Goal: Communication & Community: Connect with others

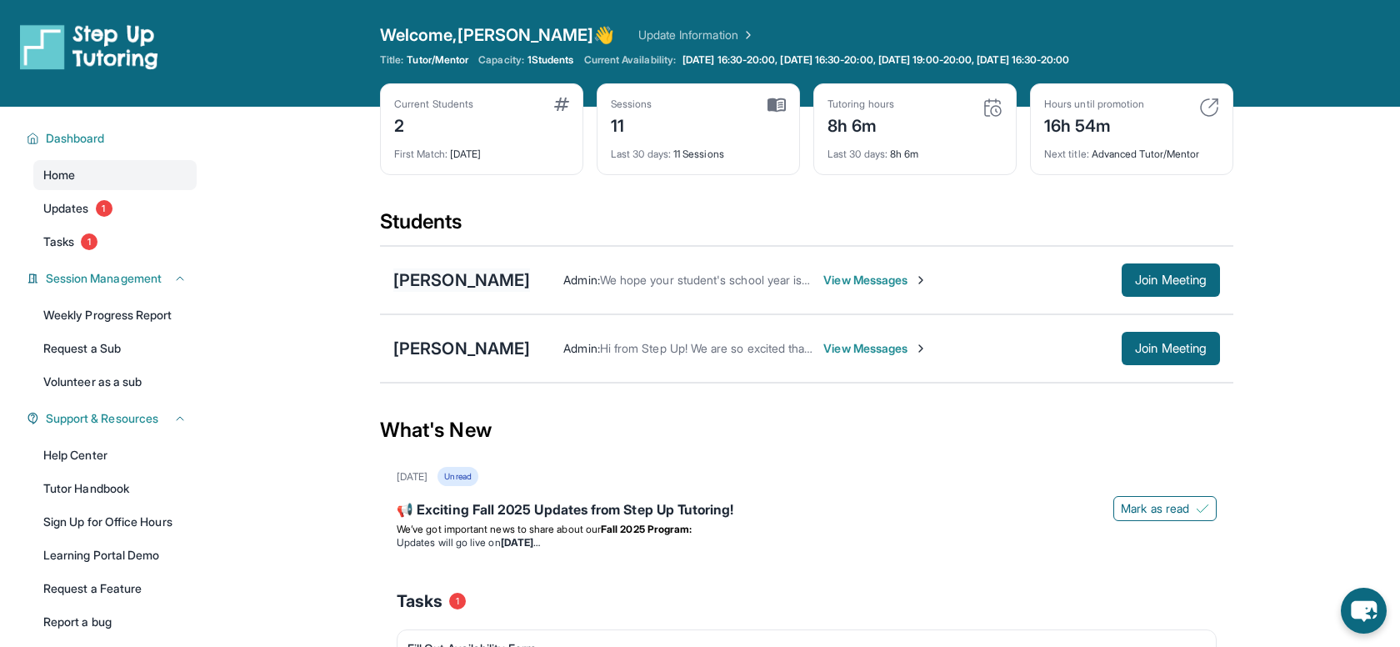
click at [453, 276] on div "[PERSON_NAME]" at bounding box center [461, 279] width 137 height 23
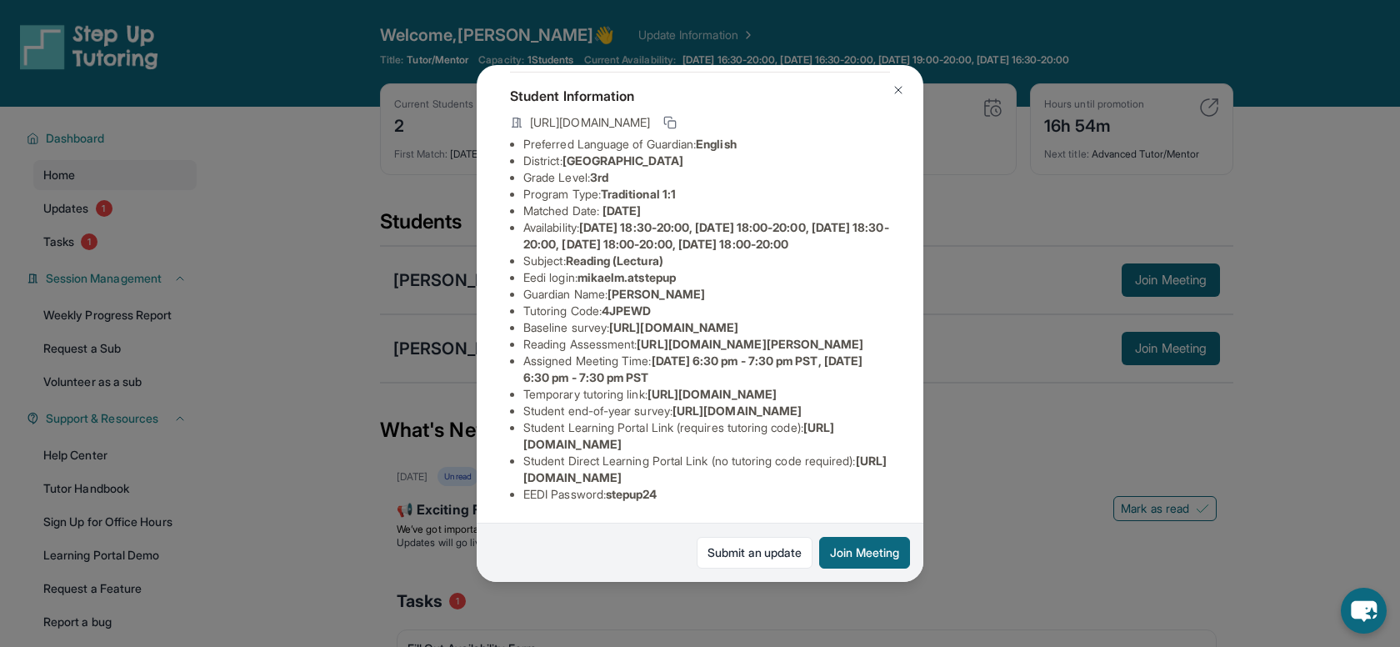
scroll to position [207, 0]
click at [896, 85] on img at bounding box center [898, 89] width 13 height 13
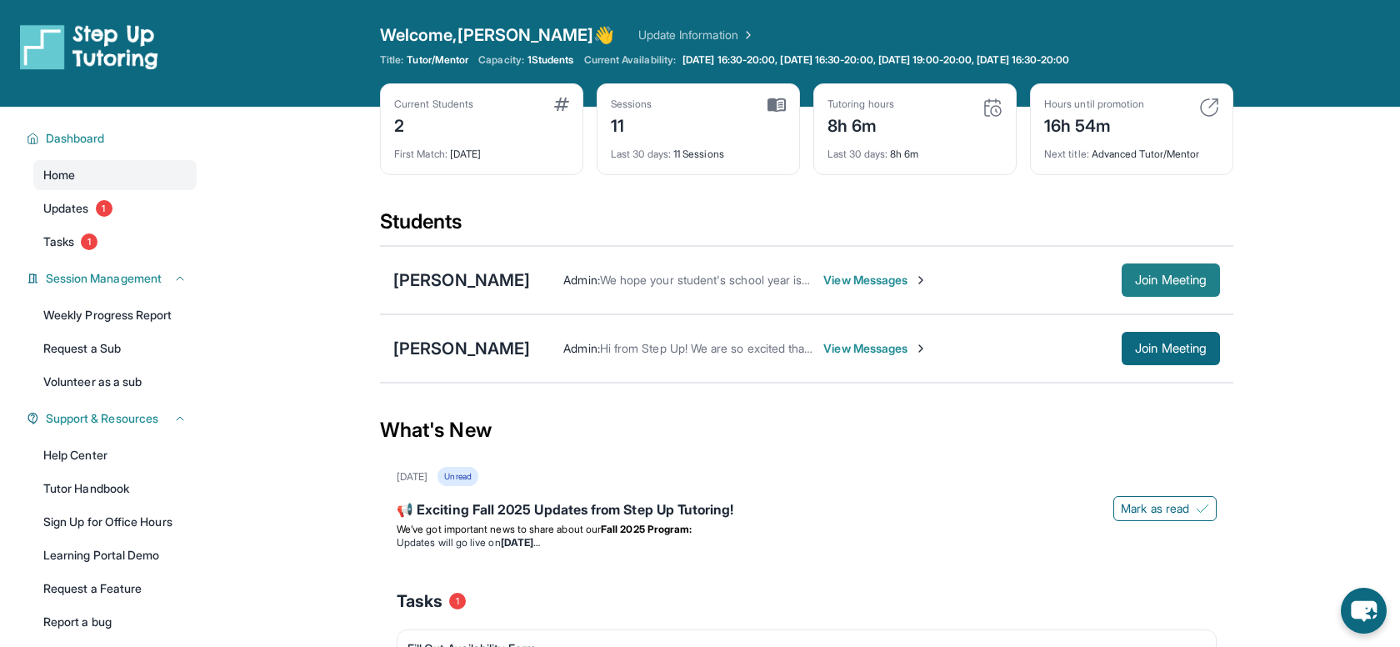
click at [1187, 278] on span "Join Meeting" at bounding box center [1171, 280] width 72 height 10
click at [896, 278] on span "View Messages" at bounding box center [876, 280] width 104 height 17
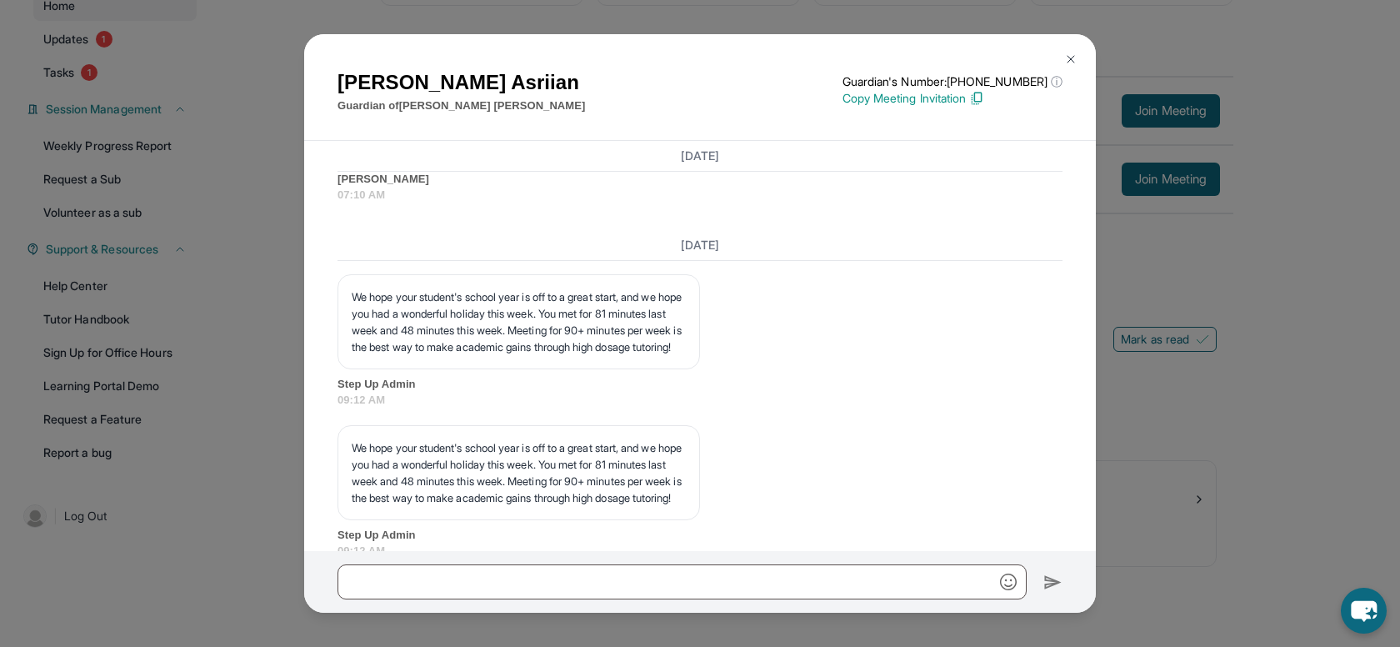
scroll to position [4353, 0]
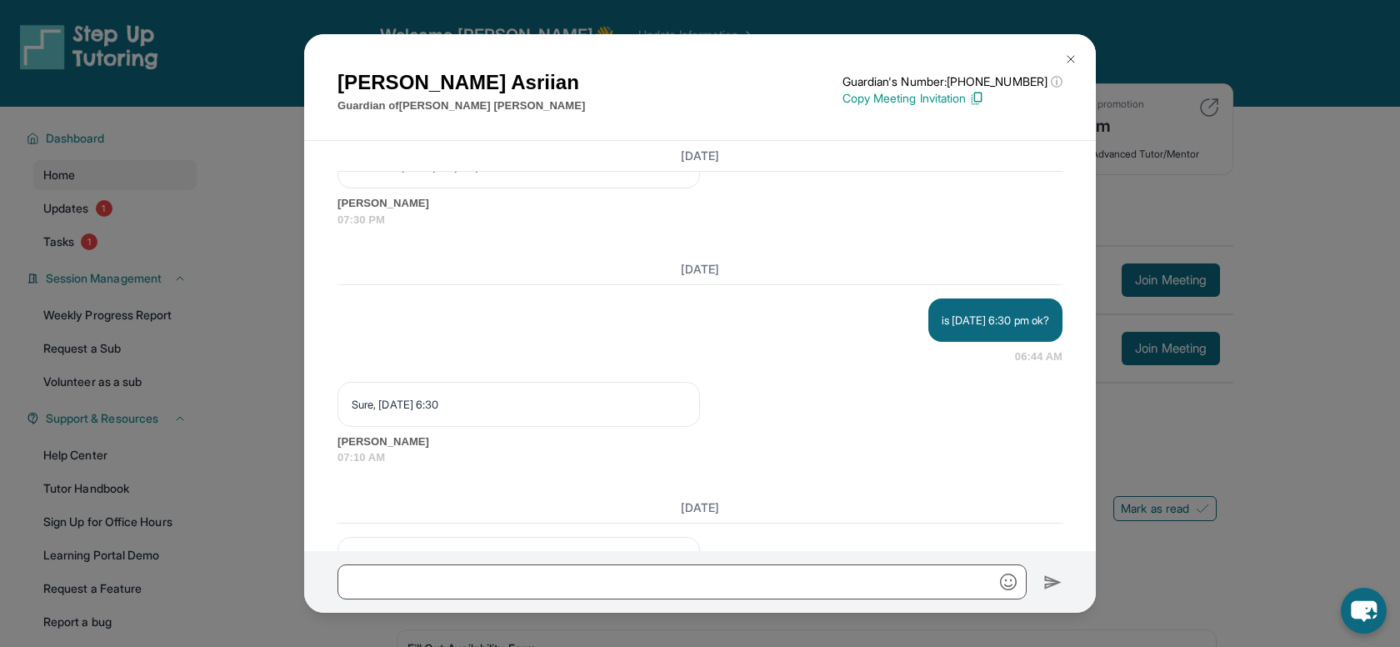
click at [1068, 56] on img at bounding box center [1070, 59] width 13 height 13
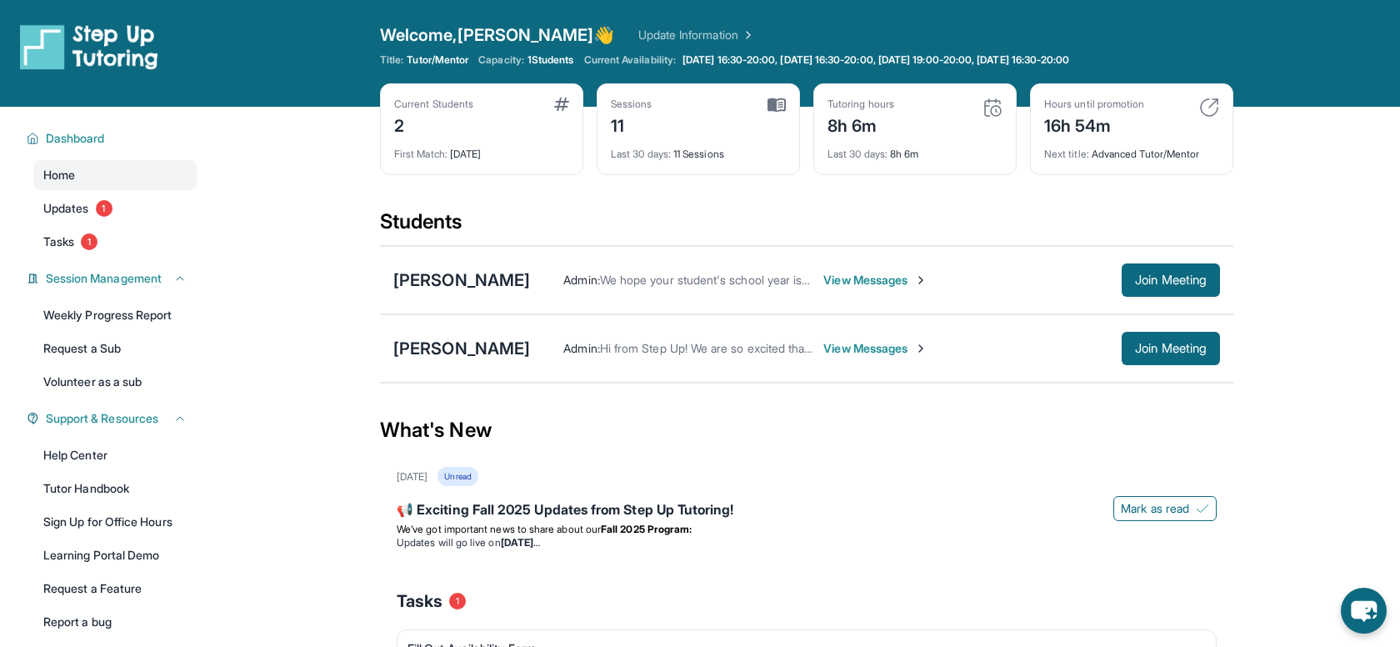
click at [851, 287] on span "View Messages" at bounding box center [876, 280] width 104 height 17
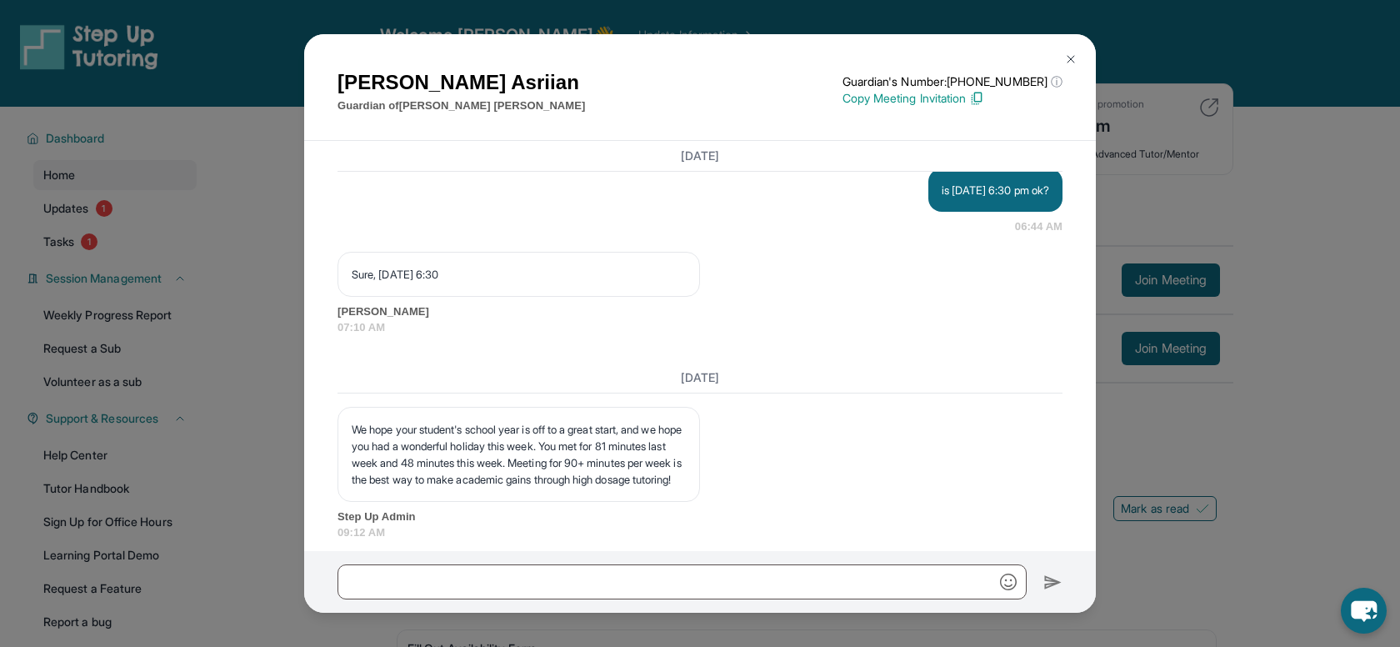
scroll to position [4749, 0]
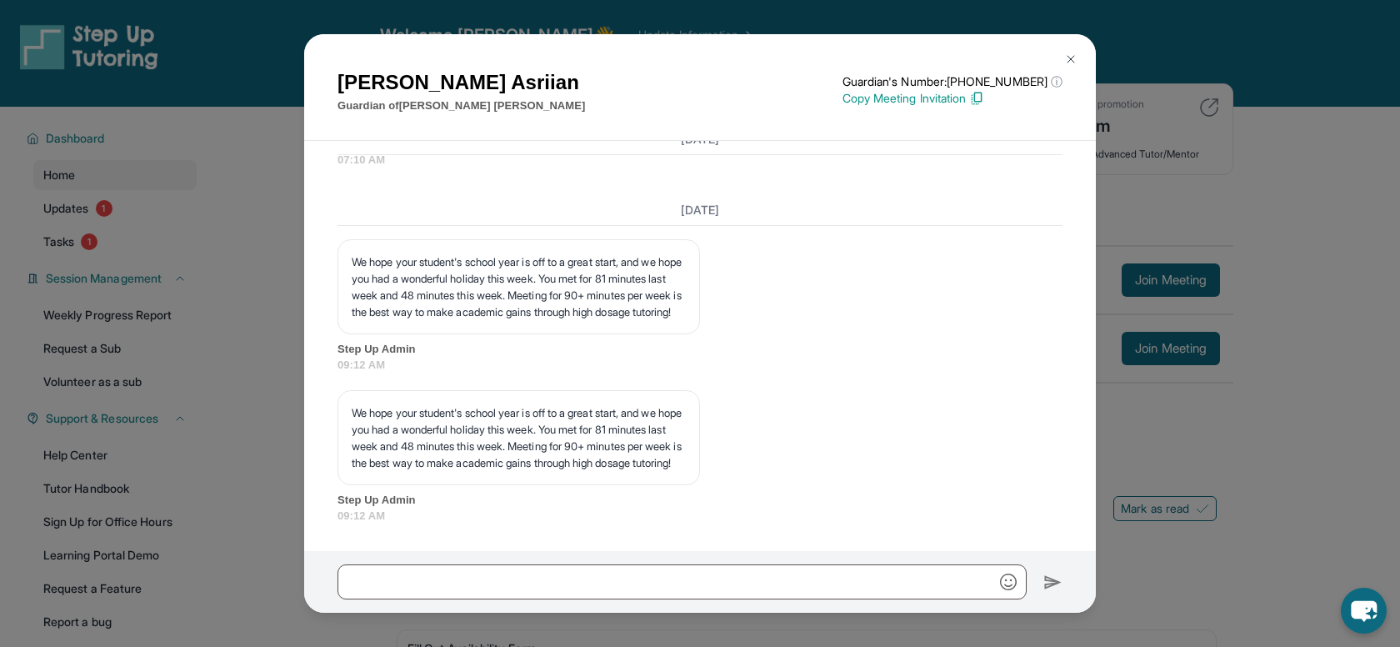
click at [1078, 52] on button at bounding box center [1070, 59] width 33 height 33
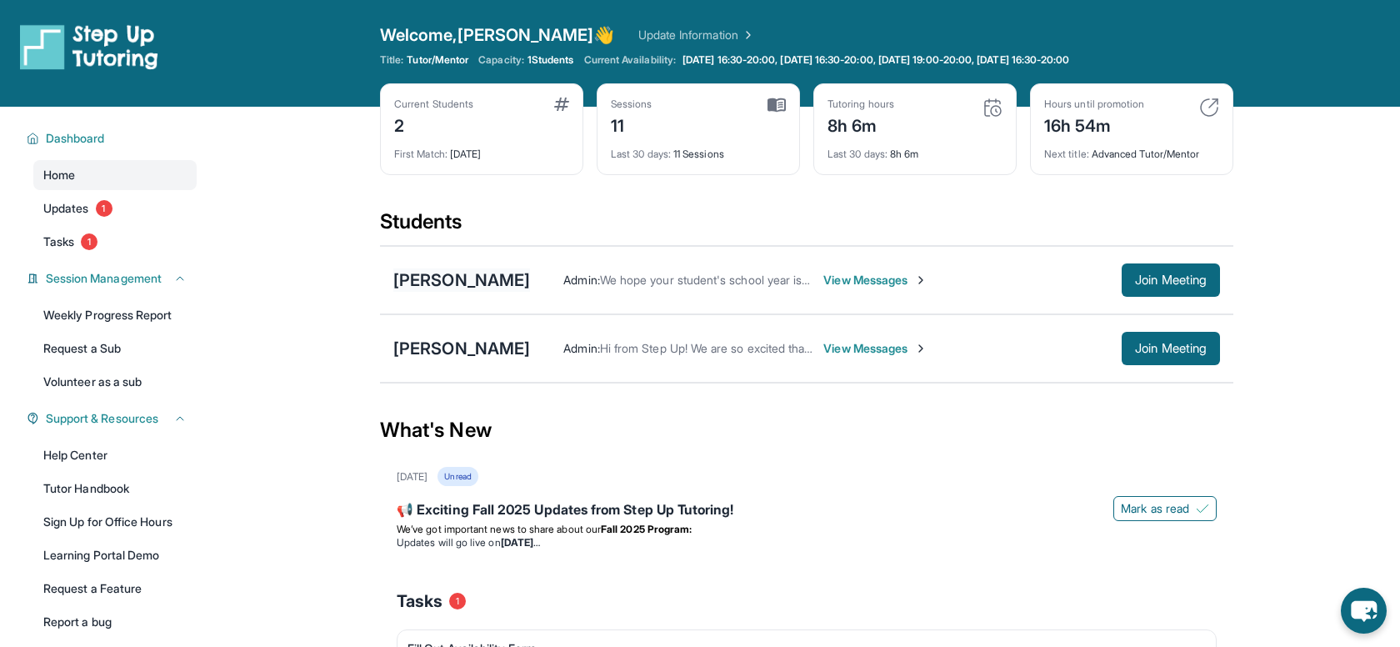
click at [464, 278] on div "[PERSON_NAME]" at bounding box center [461, 279] width 137 height 23
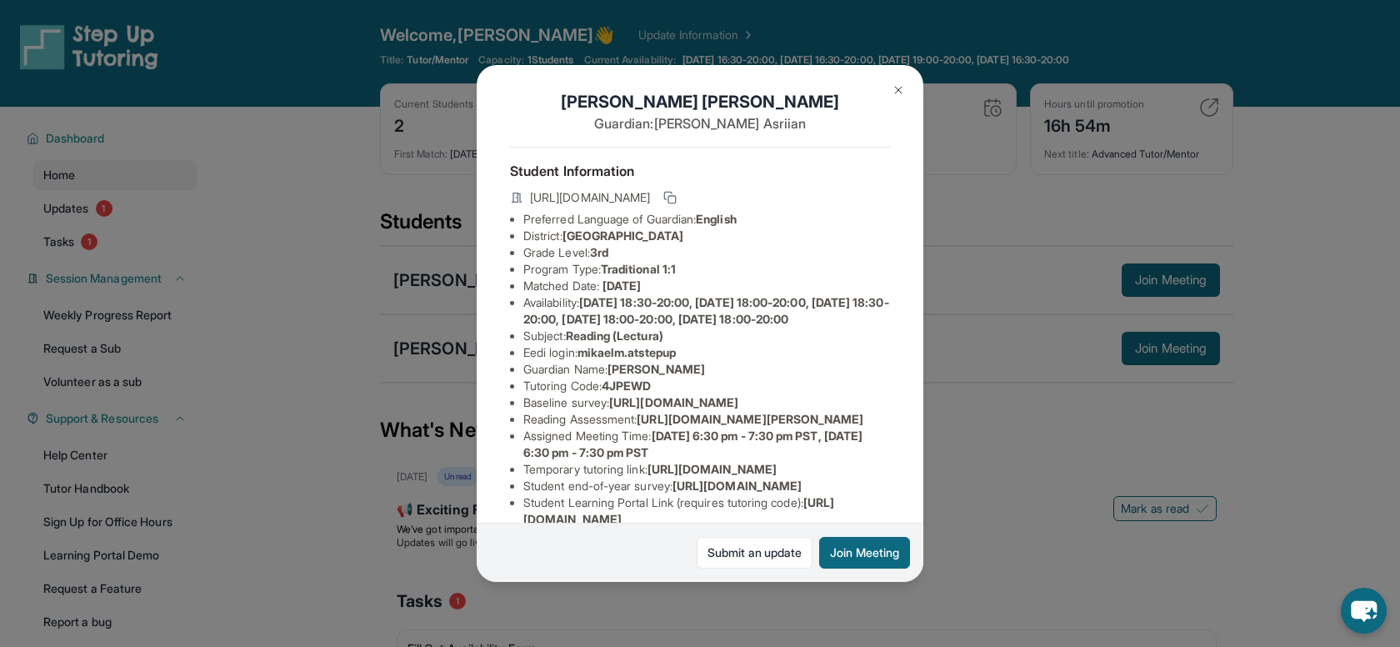
scroll to position [9, 0]
click at [898, 88] on img at bounding box center [898, 89] width 13 height 13
